Goal: Information Seeking & Learning: Compare options

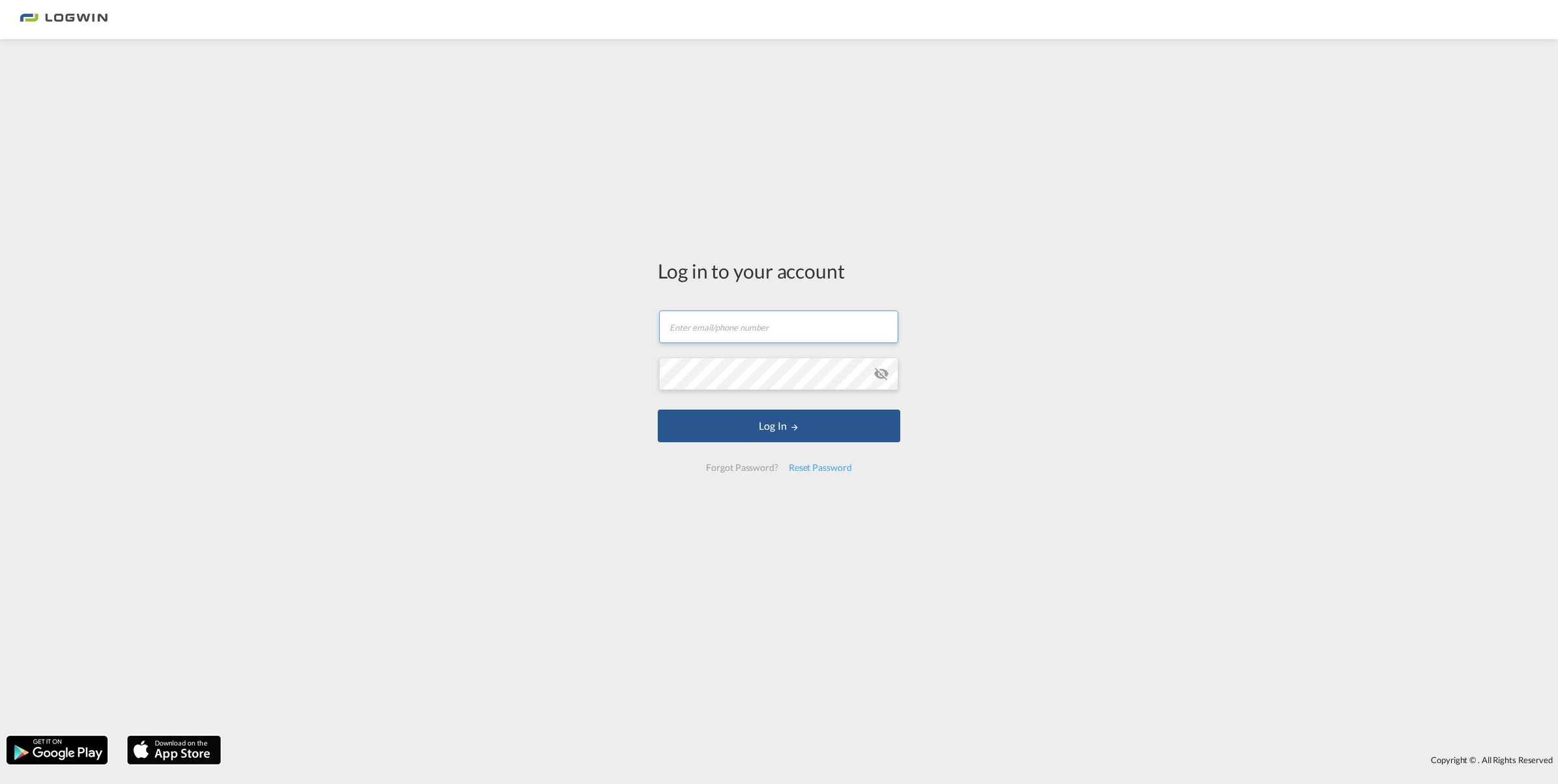
click at [696, 328] on input "text" at bounding box center [779, 326] width 239 height 33
type input "[PERSON_NAME][EMAIL_ADDRESS][DOMAIN_NAME]"
click at [741, 427] on button "Log In" at bounding box center [779, 425] width 243 height 33
